Goal: Transaction & Acquisition: Purchase product/service

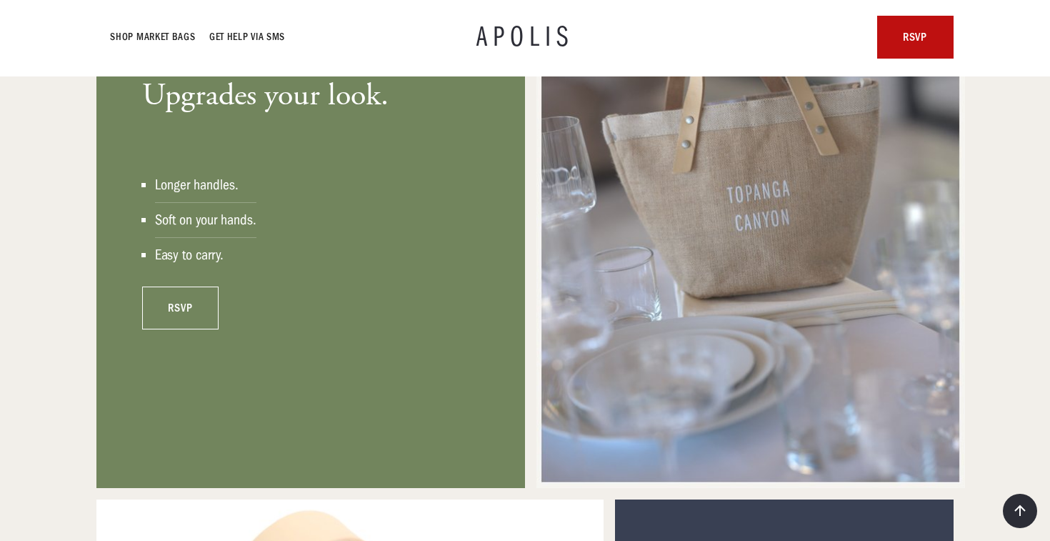
scroll to position [1124, 0]
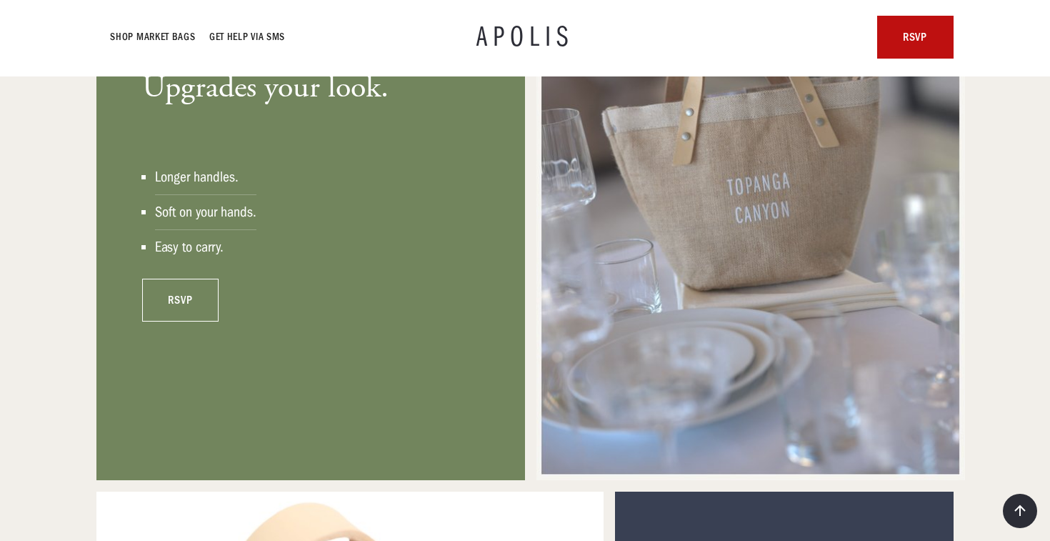
click at [179, 301] on link "rsvp" at bounding box center [180, 300] width 76 height 43
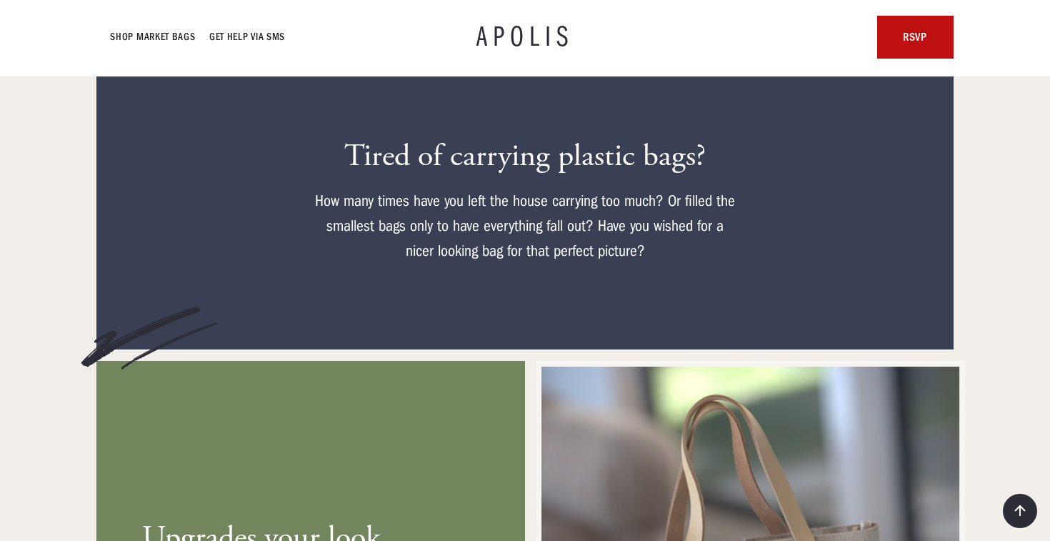
scroll to position [586, 0]
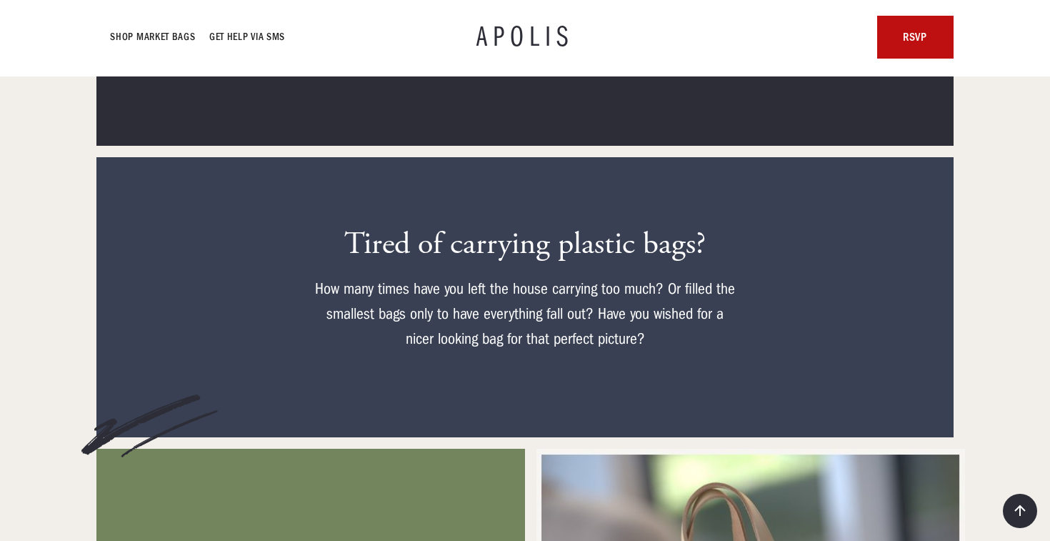
click at [509, 34] on h1 "APOLIS" at bounding box center [524, 37] width 97 height 29
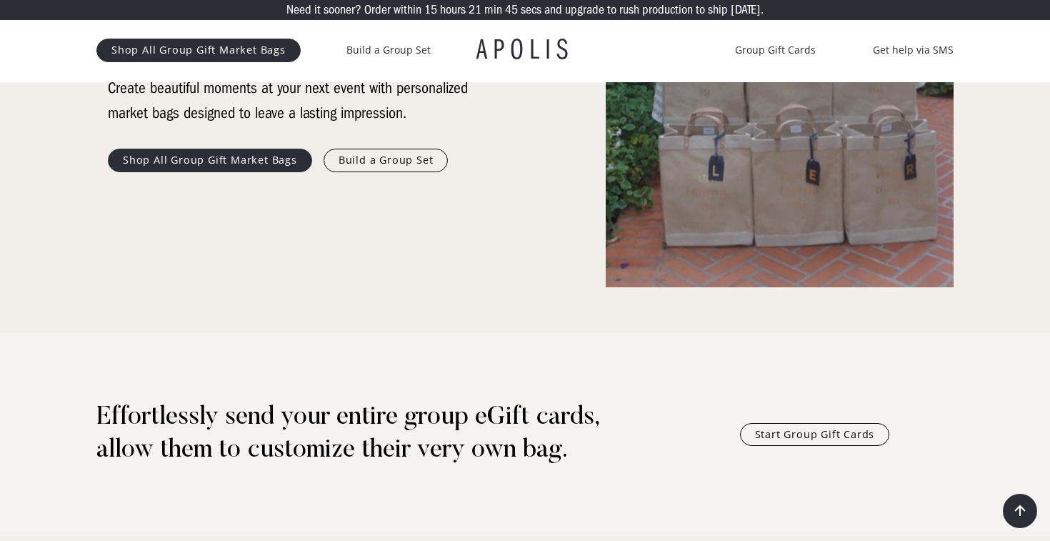
scroll to position [319, 0]
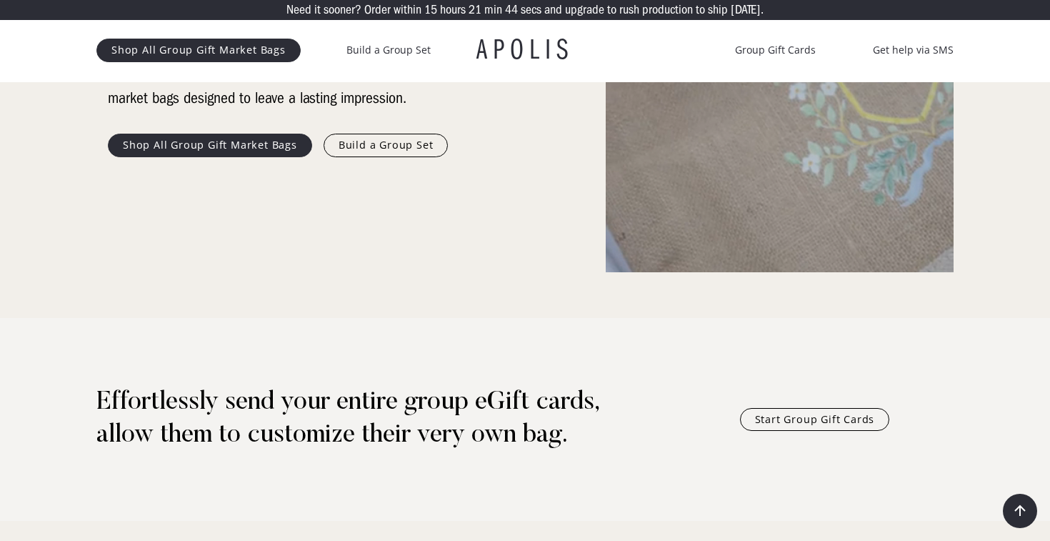
click at [222, 145] on link "Shop All Group Gift Market Bags" at bounding box center [210, 145] width 204 height 23
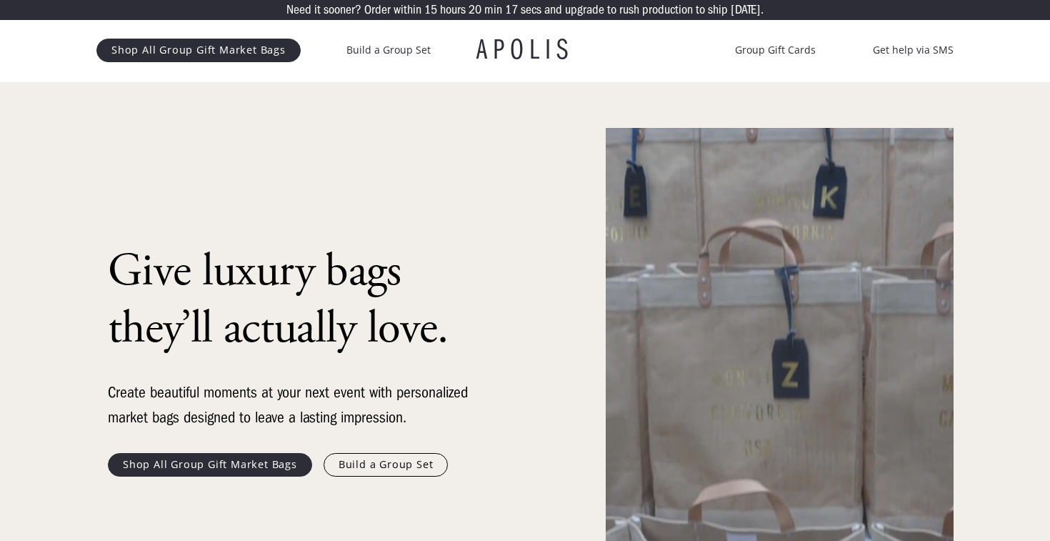
click at [205, 55] on link "Shop All Group Gift Market Bags" at bounding box center [198, 50] width 204 height 23
